Goal: Share content

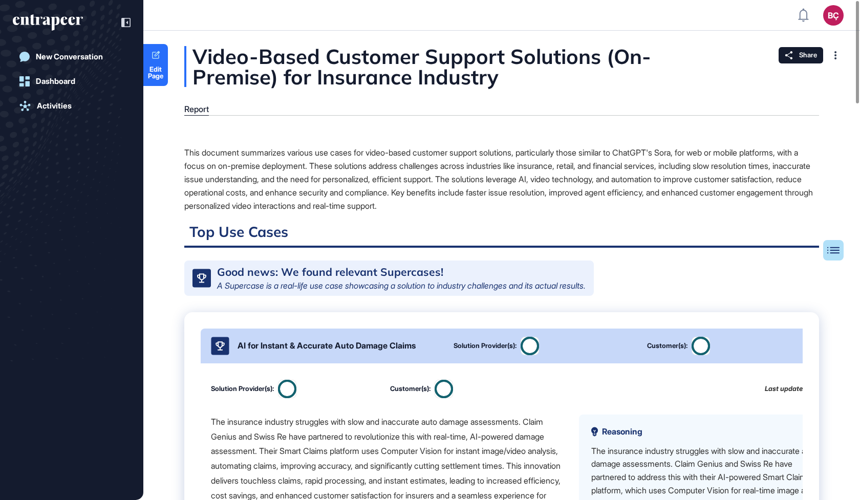
scroll to position [1, 1]
click at [126, 17] on div at bounding box center [120, 22] width 19 height 19
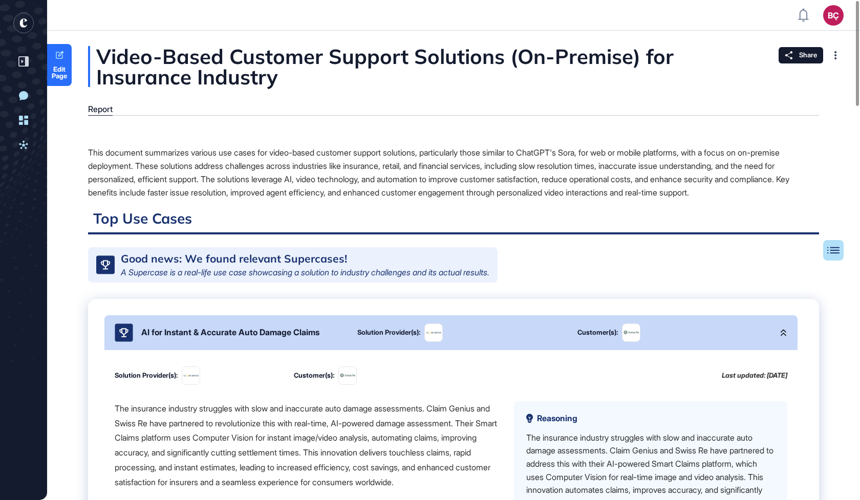
click at [215, 165] on div "This document summarizes various use cases for video-based customer support sol…" at bounding box center [453, 172] width 731 height 53
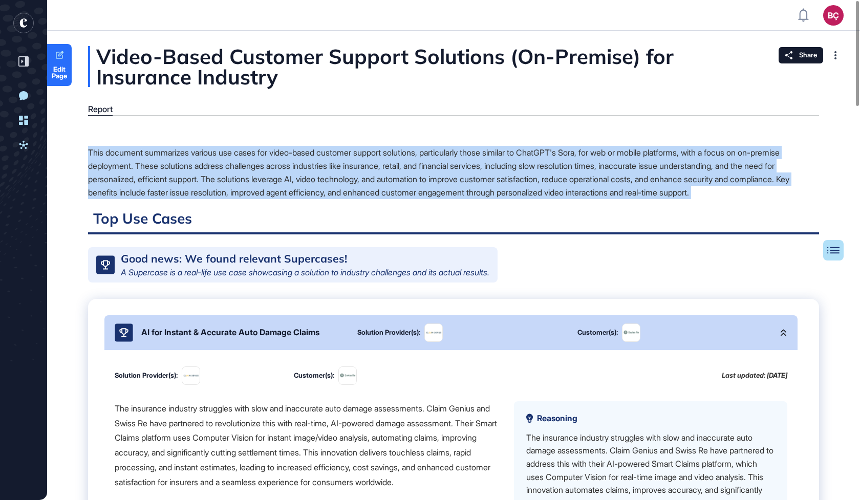
click at [215, 165] on div "This document summarizes various use cases for video-based customer support sol…" at bounding box center [453, 172] width 731 height 53
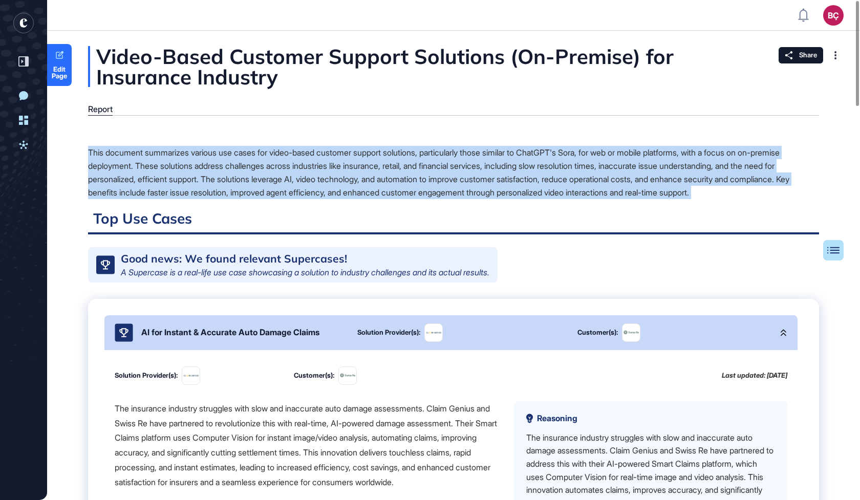
click at [215, 165] on div "This document summarizes various use cases for video-based customer support sol…" at bounding box center [453, 172] width 731 height 53
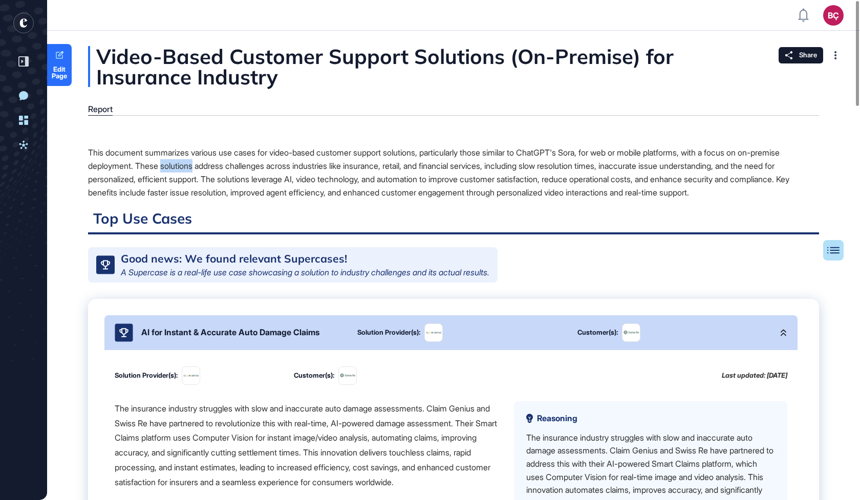
click at [215, 165] on div "This document summarizes various use cases for video-based customer support sol…" at bounding box center [453, 172] width 731 height 53
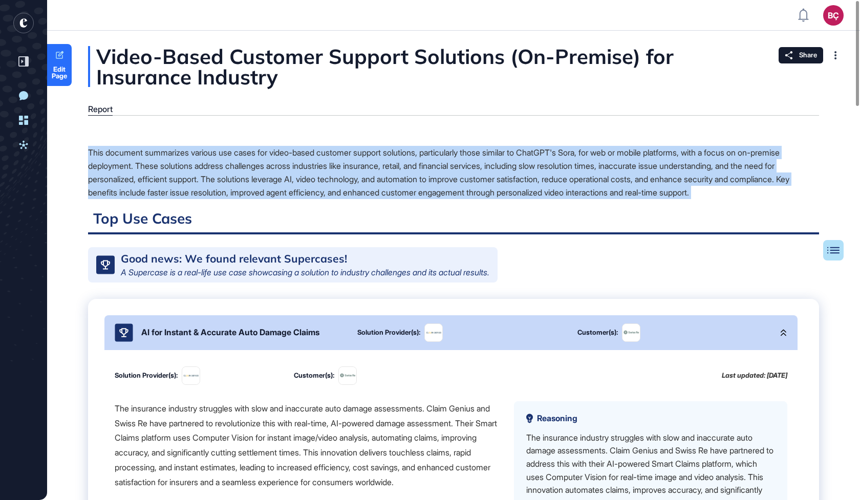
click at [215, 165] on div "This document summarizes various use cases for video-based customer support sol…" at bounding box center [453, 172] width 731 height 53
click at [186, 151] on div "This document summarizes various use cases for video-based customer support sol…" at bounding box center [453, 172] width 731 height 53
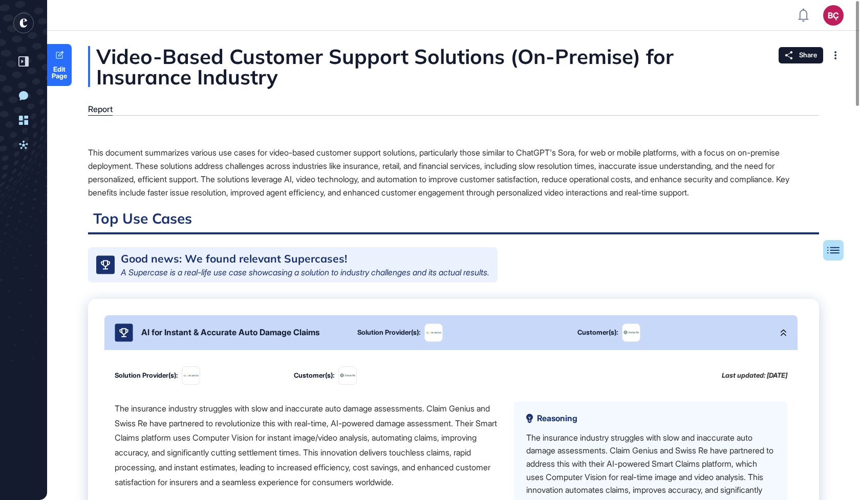
click at [166, 154] on div "This document summarizes various use cases for video-based customer support sol…" at bounding box center [453, 172] width 731 height 53
click at [173, 162] on div "This document summarizes various use cases for video-based customer support sol…" at bounding box center [453, 172] width 731 height 53
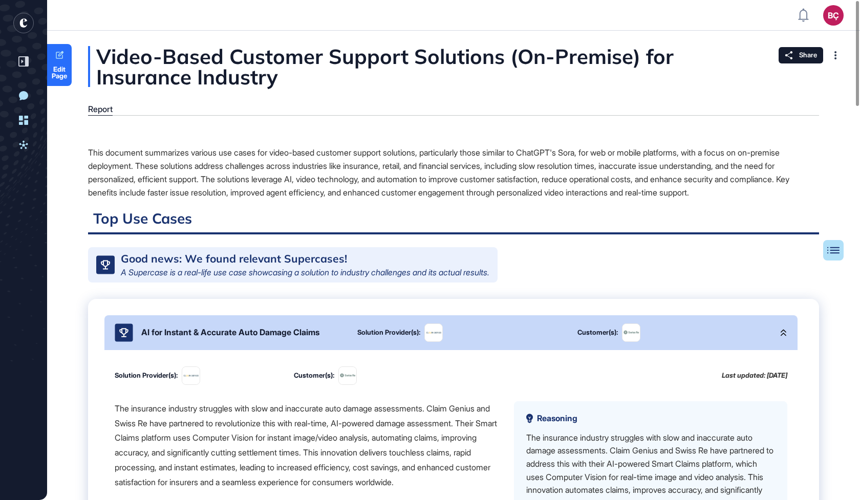
click at [173, 162] on div "This document summarizes various use cases for video-based customer support sol…" at bounding box center [453, 172] width 731 height 53
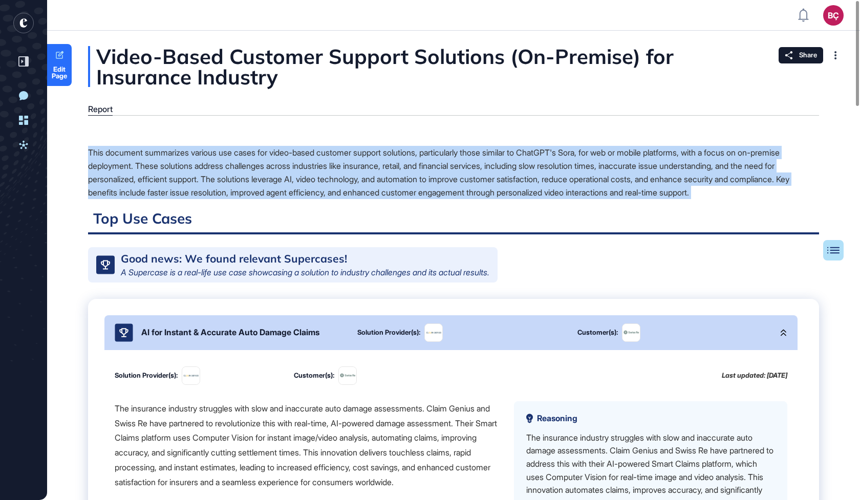
click at [173, 162] on div "This document summarizes various use cases for video-based customer support sol…" at bounding box center [453, 172] width 731 height 53
click at [184, 165] on div "This document summarizes various use cases for video-based customer support sol…" at bounding box center [453, 172] width 731 height 53
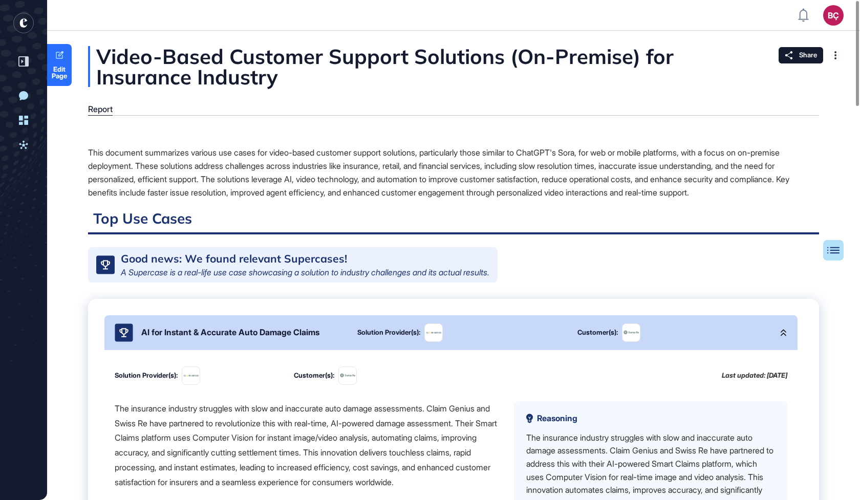
click at [184, 165] on div "This document summarizes various use cases for video-based customer support sol…" at bounding box center [453, 172] width 731 height 53
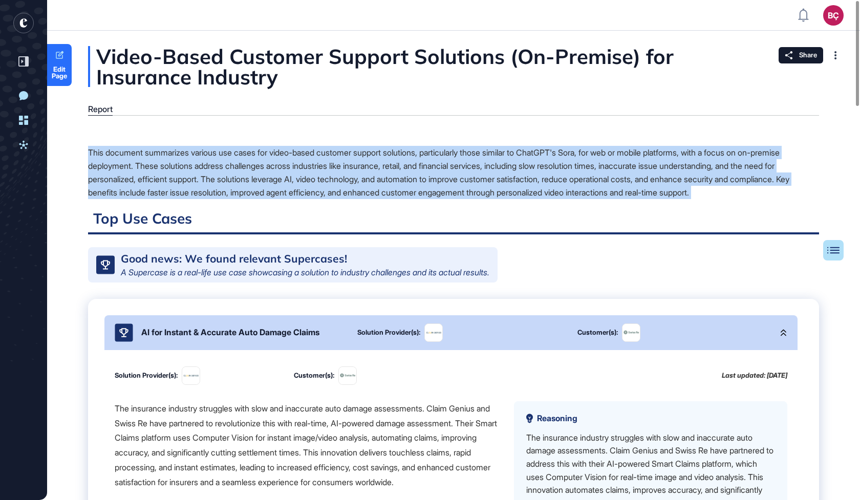
click at [184, 165] on div "This document summarizes various use cases for video-based customer support sol…" at bounding box center [453, 172] width 731 height 53
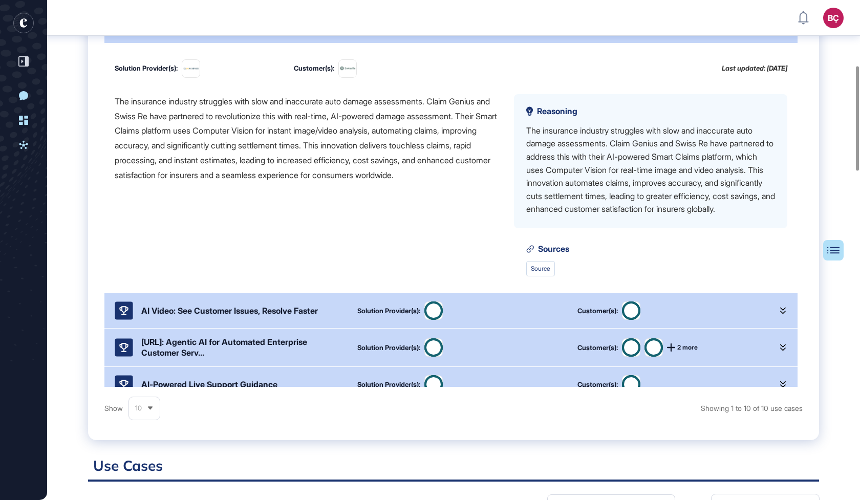
scroll to position [280, 0]
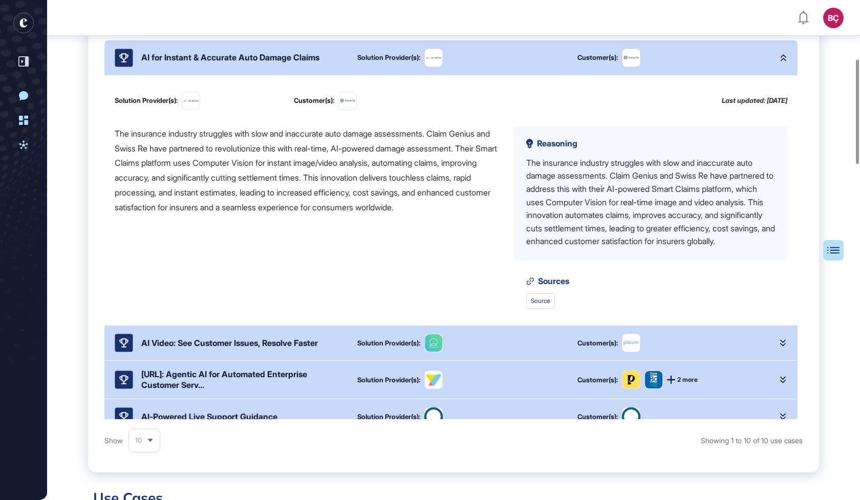
click at [231, 83] on div "Solution Provider(s): Customer(s): Last updated: [DATE] The insurance industry …" at bounding box center [450, 200] width 693 height 250
click at [235, 50] on div "AI for Instant & Accurate Auto Damage Claims Solution Provider(s): Customer(s):" at bounding box center [450, 57] width 693 height 35
click at [235, 75] on div "AI for Instant & Accurate Auto Damage Claims Solution Provider(s): Customer(s):" at bounding box center [450, 57] width 693 height 35
click at [237, 67] on div "AI for Instant & Accurate Auto Damage Claims" at bounding box center [230, 58] width 230 height 18
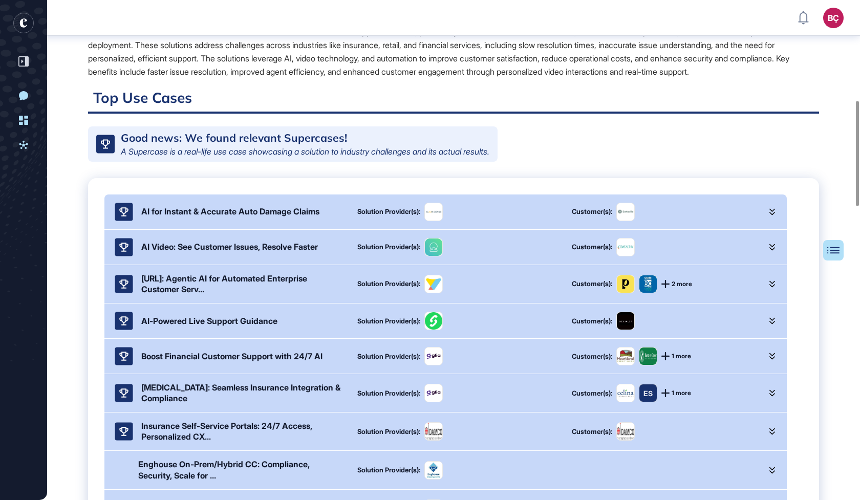
scroll to position [0, 0]
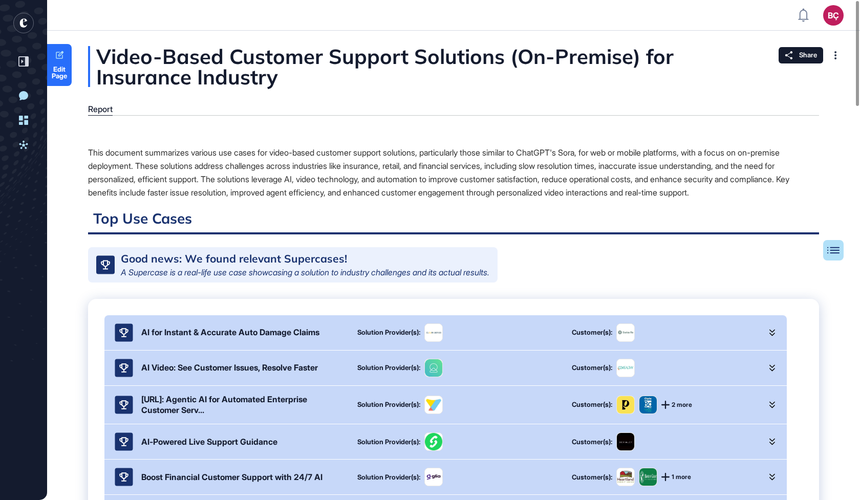
click at [213, 168] on div "This document summarizes various use cases for video-based customer support sol…" at bounding box center [453, 172] width 731 height 53
click at [223, 175] on div "This document summarizes various use cases for video-based customer support sol…" at bounding box center [453, 172] width 731 height 53
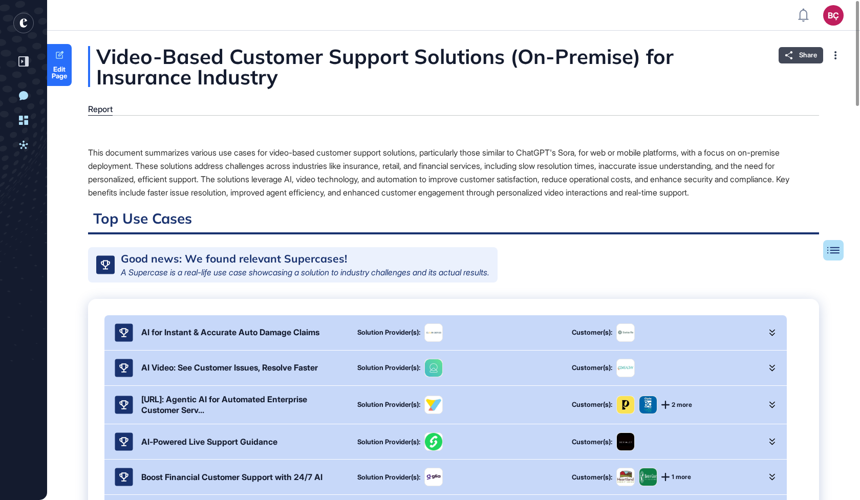
click at [802, 52] on span "Share" at bounding box center [808, 55] width 18 height 8
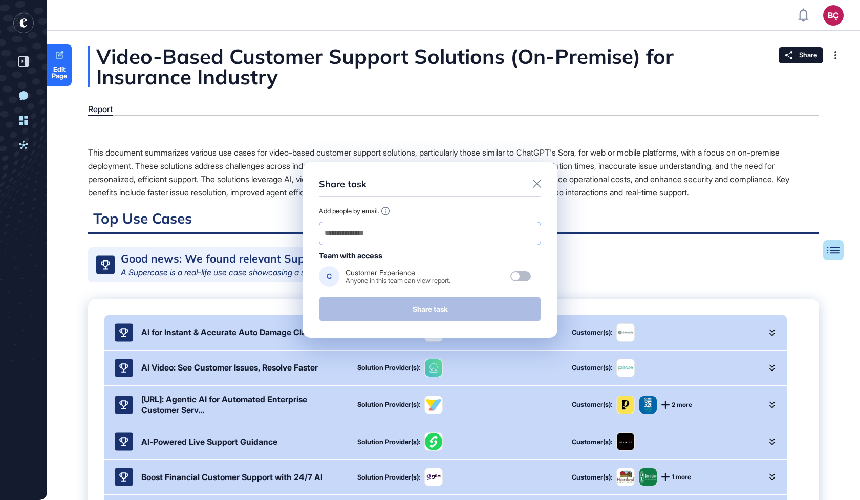
click at [413, 236] on input "email" at bounding box center [430, 233] width 213 height 14
paste input "**********"
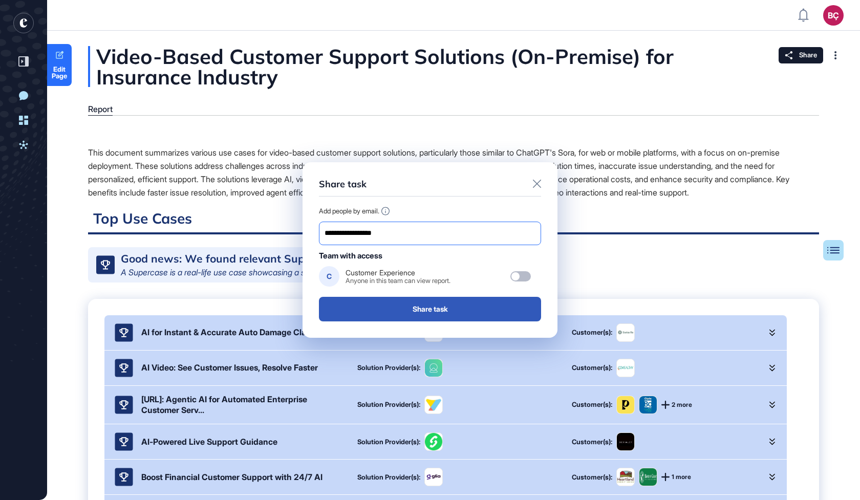
type input "**********"
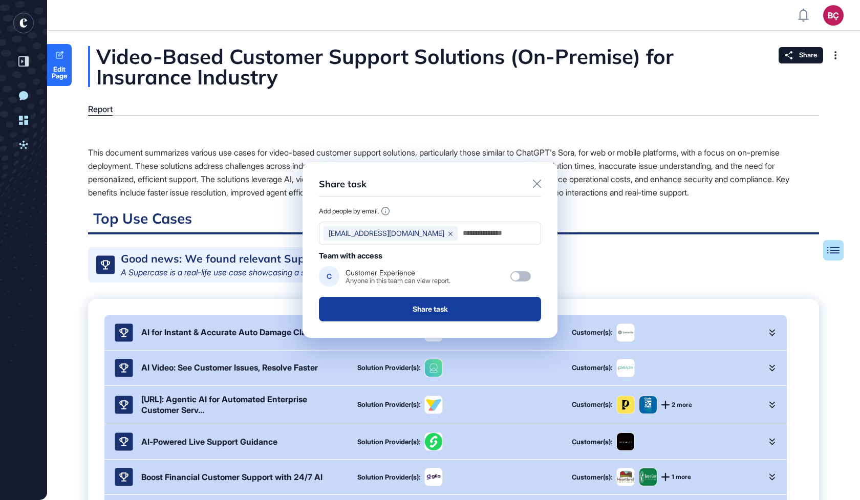
click at [432, 307] on button "Share task" at bounding box center [430, 309] width 222 height 25
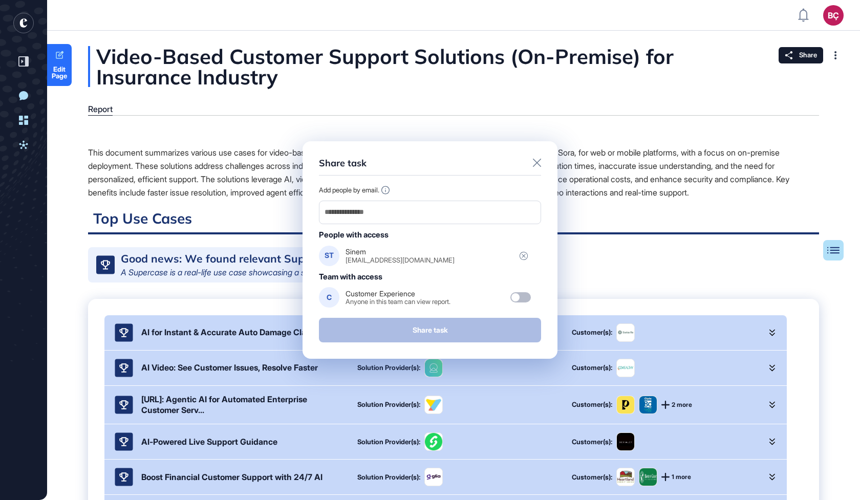
click at [538, 162] on icon at bounding box center [537, 163] width 8 height 8
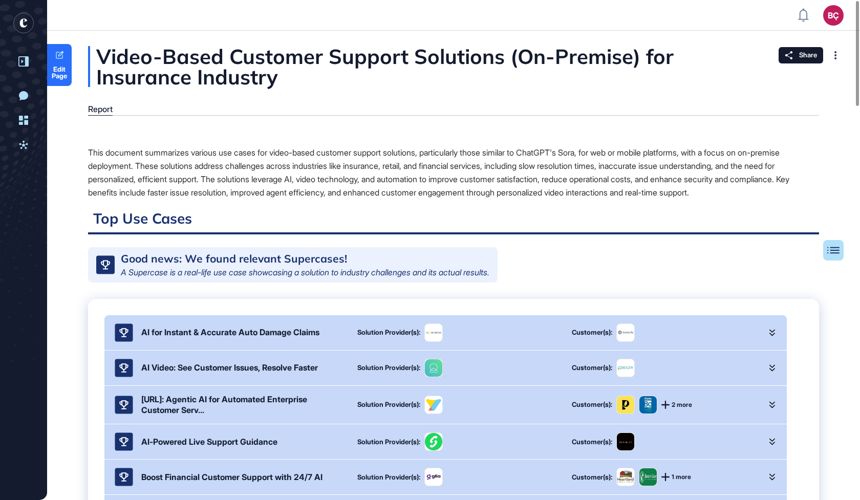
click at [25, 58] on icon at bounding box center [23, 61] width 10 height 10
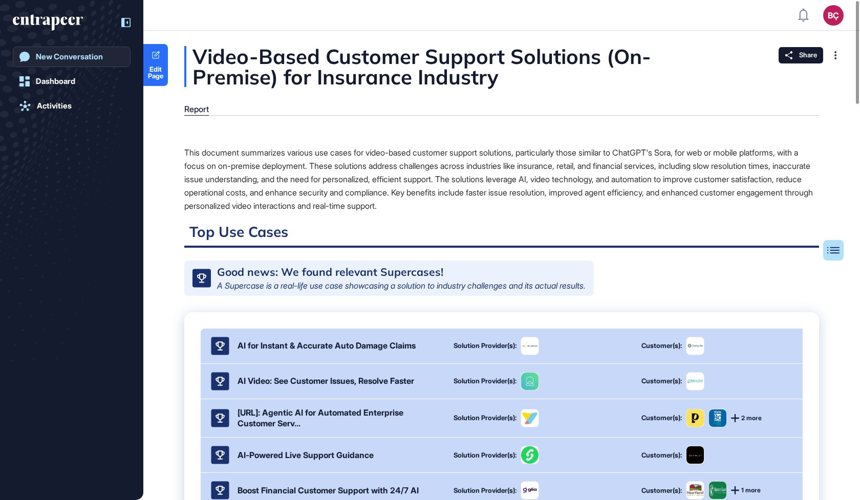
click at [60, 55] on div "New Conversation" at bounding box center [69, 56] width 67 height 9
